Goal: Task Accomplishment & Management: Use online tool/utility

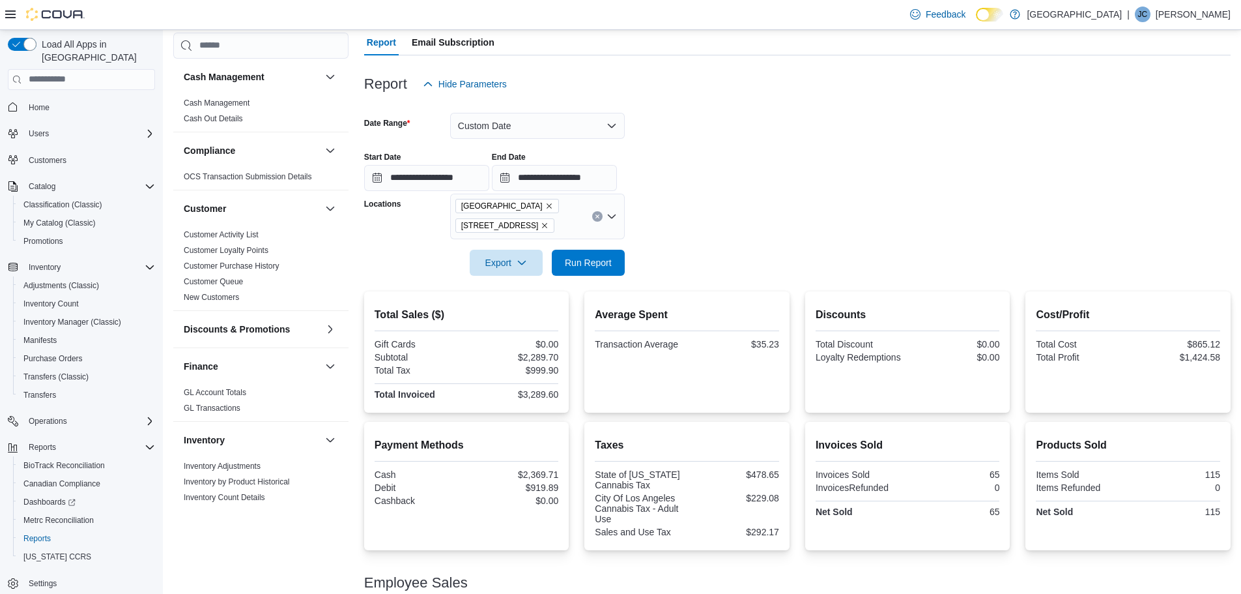
scroll to position [119, 0]
click at [577, 178] on input "**********" at bounding box center [554, 178] width 125 height 26
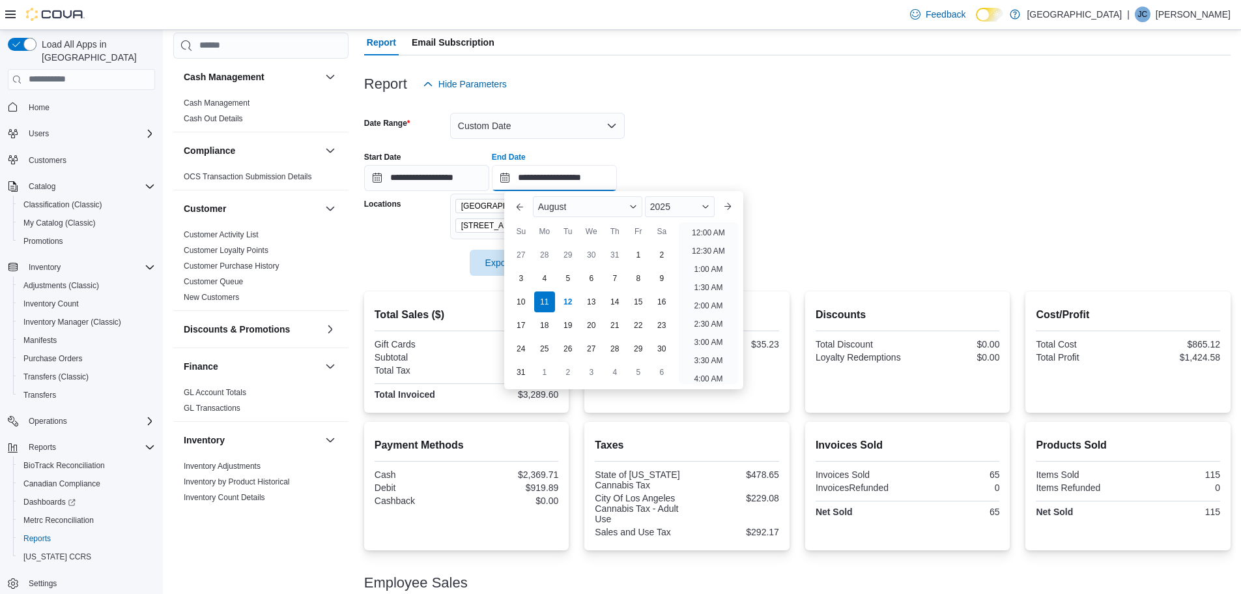
scroll to position [717, 0]
click at [565, 302] on div "12" at bounding box center [567, 301] width 23 height 23
type input "**********"
click at [737, 143] on div "**********" at bounding box center [797, 166] width 866 height 50
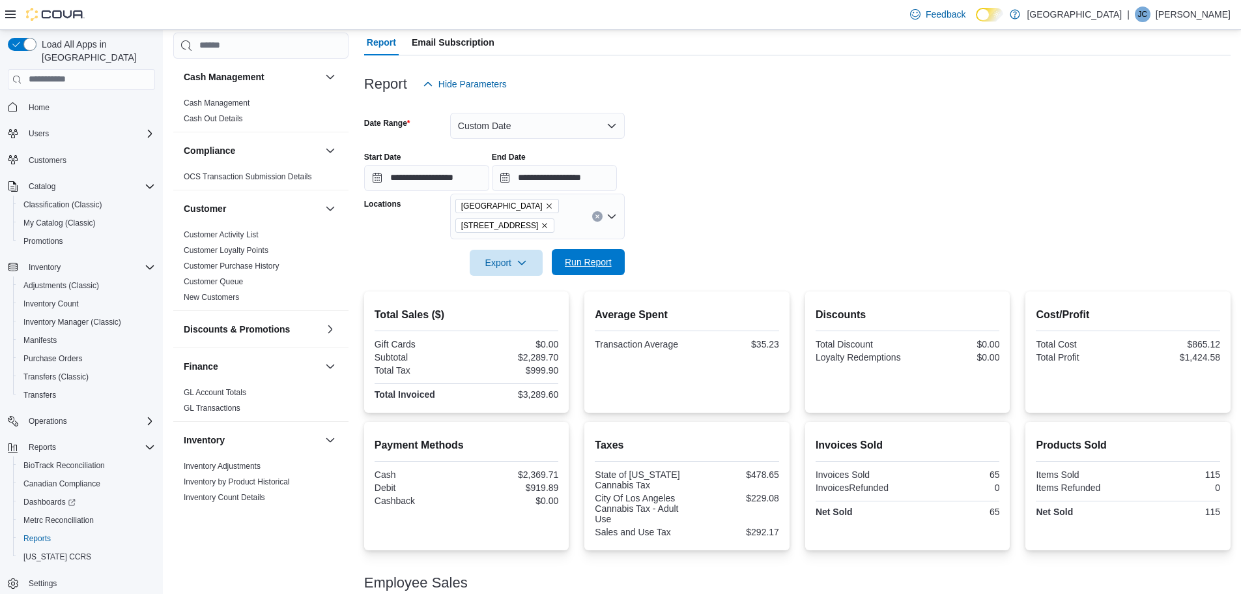
click at [580, 259] on span "Run Report" at bounding box center [588, 261] width 47 height 13
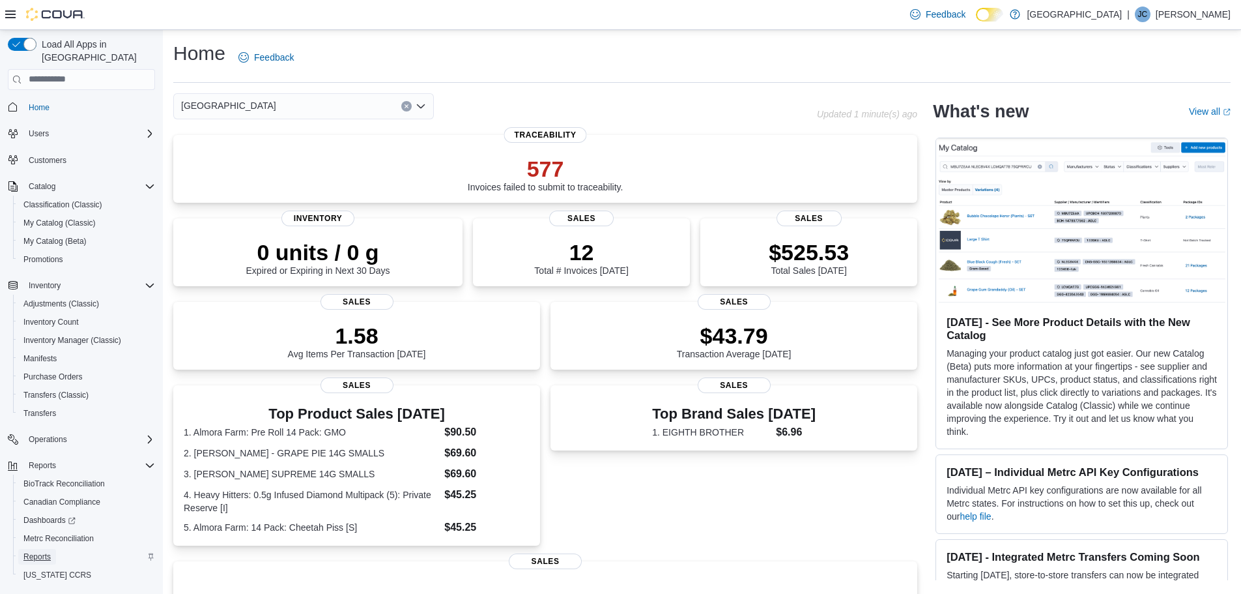
click at [41, 551] on span "Reports" at bounding box center [36, 556] width 27 height 10
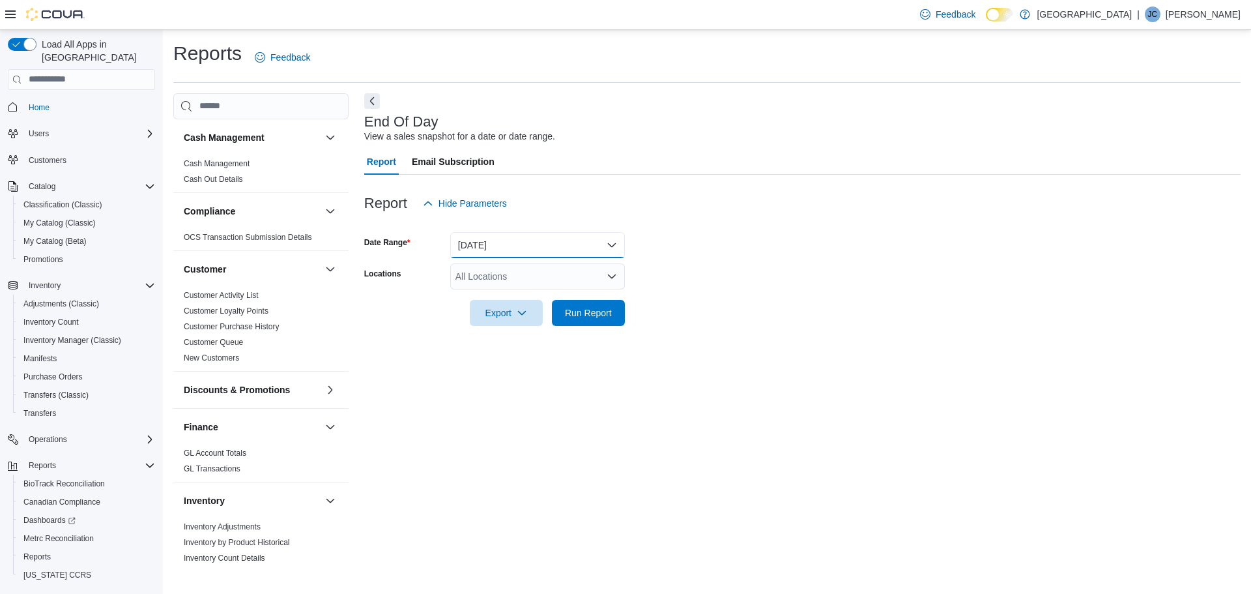
click at [609, 244] on button "Today" at bounding box center [537, 245] width 175 height 26
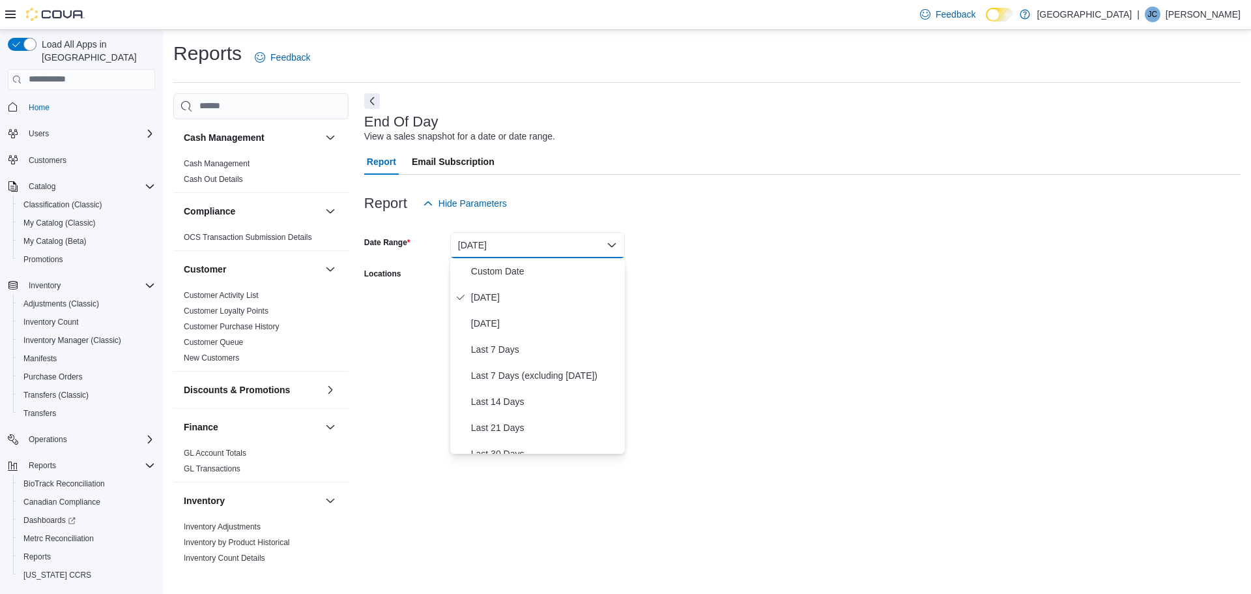
click at [720, 264] on form "Date Range Today Locations All Locations Export Run Report" at bounding box center [802, 270] width 876 height 109
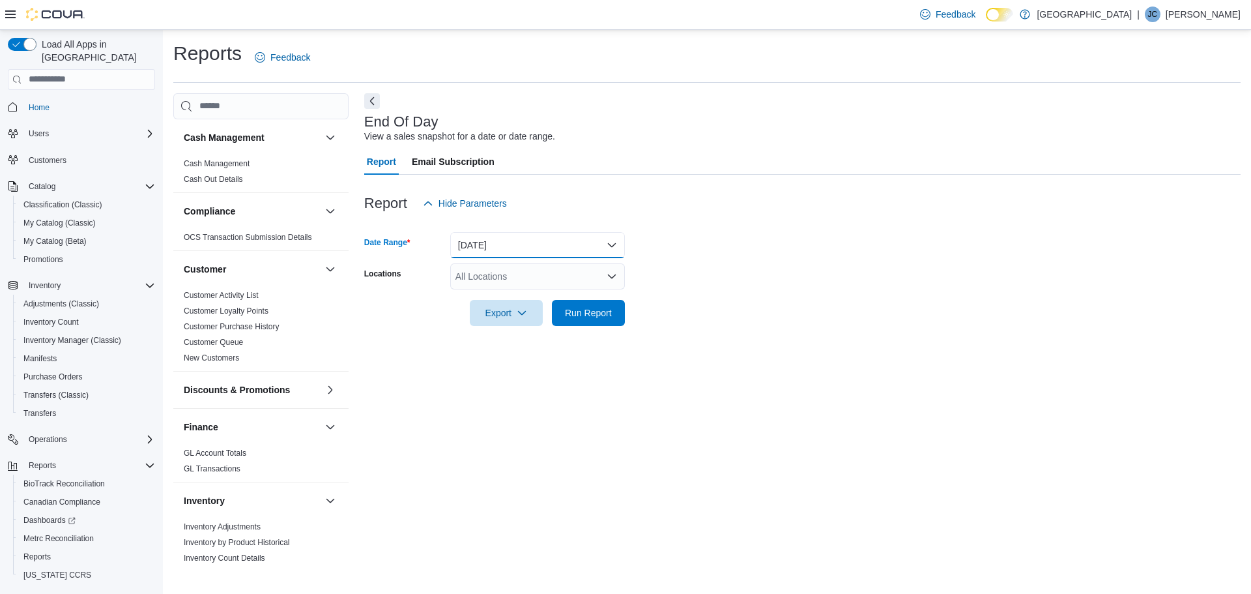
click at [605, 246] on button "Today" at bounding box center [537, 245] width 175 height 26
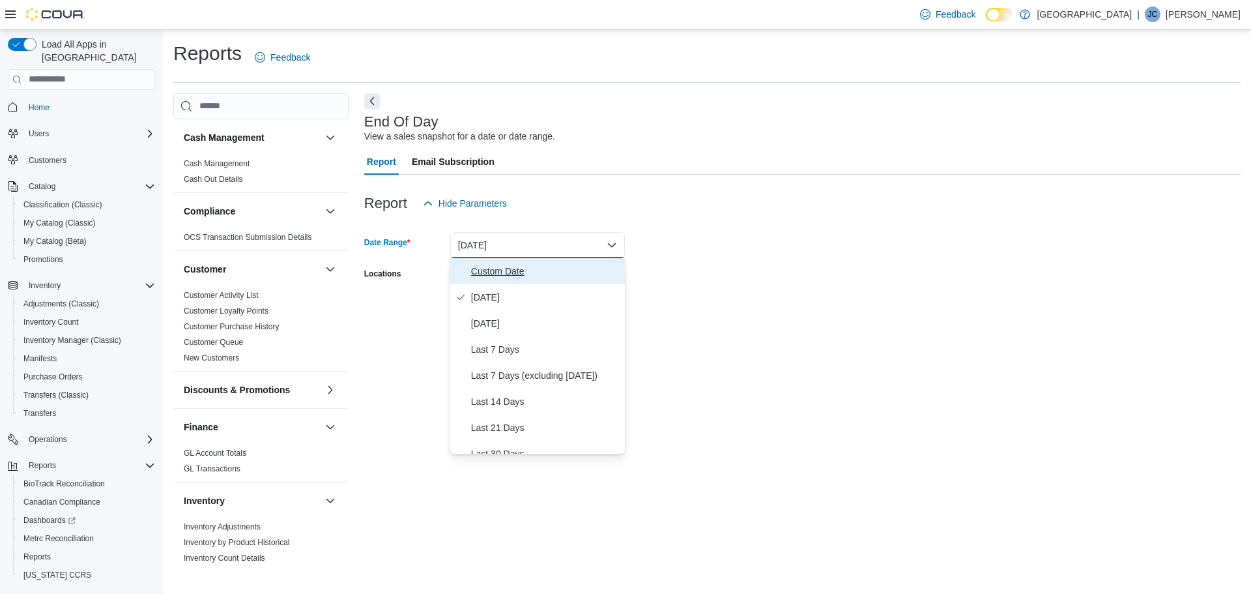
click at [523, 272] on span "Custom Date" at bounding box center [545, 271] width 149 height 16
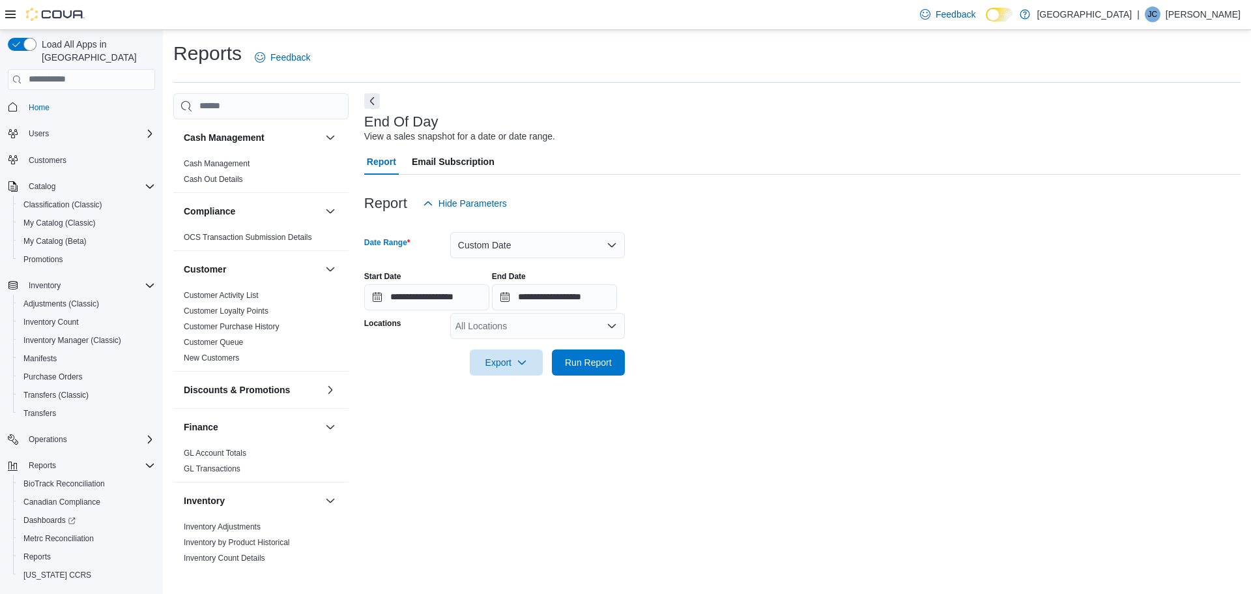
click at [612, 329] on icon "Open list of options" at bounding box center [612, 326] width 10 height 10
click at [498, 347] on span "Green City" at bounding box center [519, 347] width 95 height 13
click at [1005, 378] on div at bounding box center [802, 383] width 876 height 16
click at [591, 360] on span "Run Report" at bounding box center [588, 361] width 47 height 13
